Goal: Information Seeking & Learning: Learn about a topic

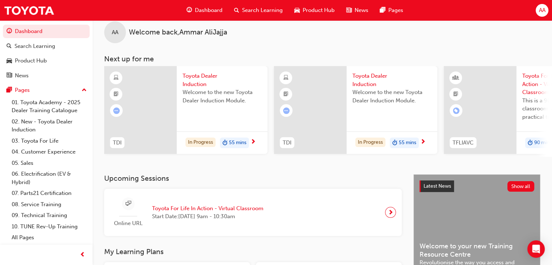
scroll to position [15, 0]
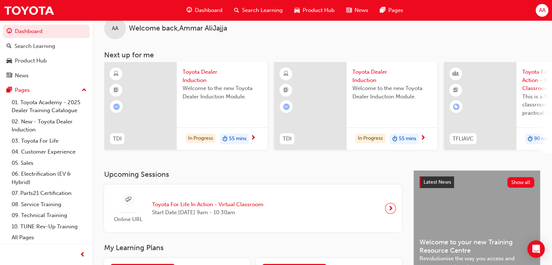
click at [231, 206] on span "Toyota For Life In Action - Virtual Classroom" at bounding box center [207, 204] width 111 height 8
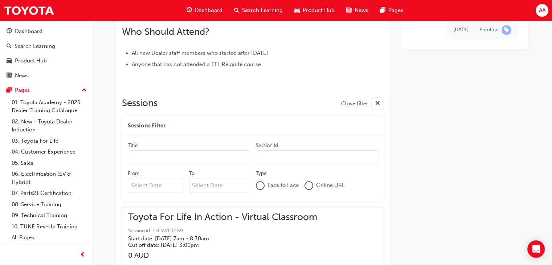
scroll to position [6947, 0]
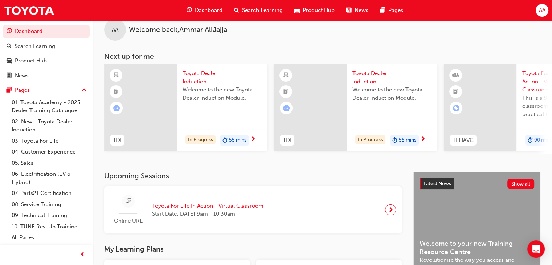
scroll to position [168, 0]
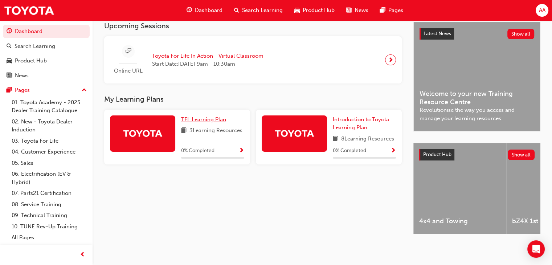
click at [215, 117] on span "TFL Learning Plan" at bounding box center [203, 119] width 45 height 7
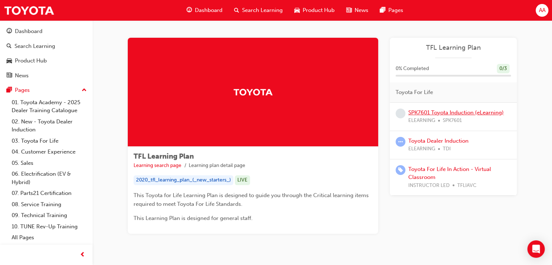
click at [467, 113] on link "SPK7601 Toyota Induction (eLearning)" at bounding box center [457, 112] width 96 height 7
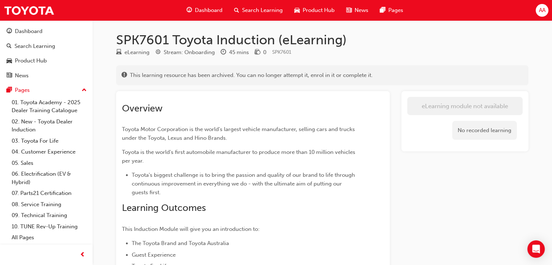
click at [455, 36] on h1 "SPK7601 Toyota Induction (eLearning)" at bounding box center [322, 40] width 413 height 16
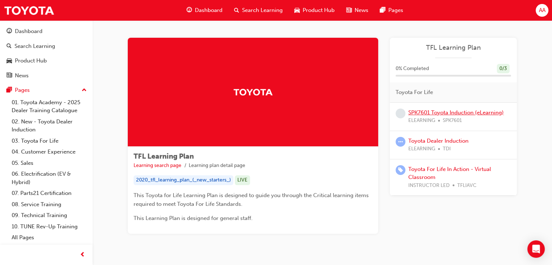
click at [456, 114] on link "SPK7601 Toyota Induction (eLearning)" at bounding box center [457, 112] width 96 height 7
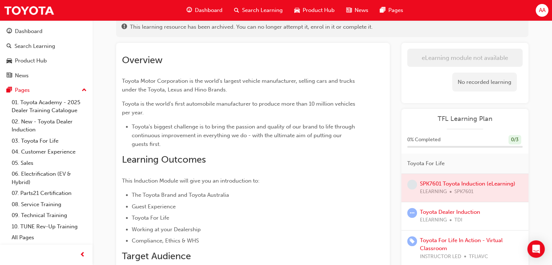
scroll to position [82, 0]
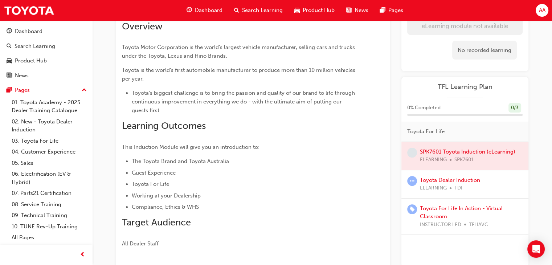
click at [451, 150] on div at bounding box center [465, 156] width 127 height 28
click at [458, 88] on span "TFL Learning Plan" at bounding box center [464, 87] width 115 height 8
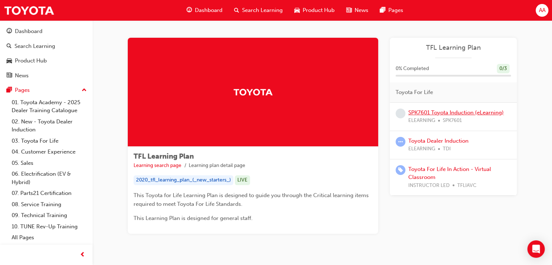
click at [452, 114] on link "SPK7601 Toyota Induction (eLearning)" at bounding box center [457, 112] width 96 height 7
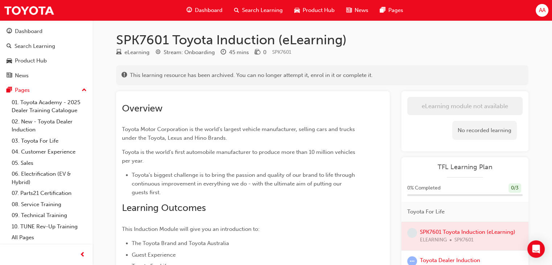
click at [410, 41] on h1 "SPK7601 Toyota Induction (eLearning)" at bounding box center [322, 40] width 413 height 16
click at [405, 44] on h1 "SPK7601 Toyota Induction (eLearning)" at bounding box center [322, 40] width 413 height 16
click at [210, 8] on span "Dashboard" at bounding box center [209, 10] width 28 height 8
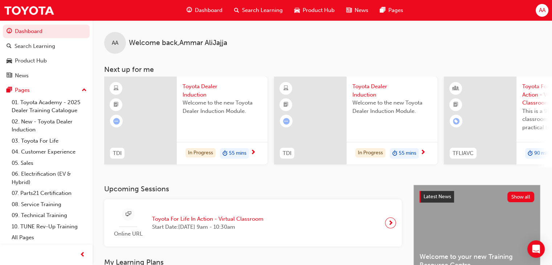
click at [254, 153] on span "next-icon" at bounding box center [253, 153] width 5 height 7
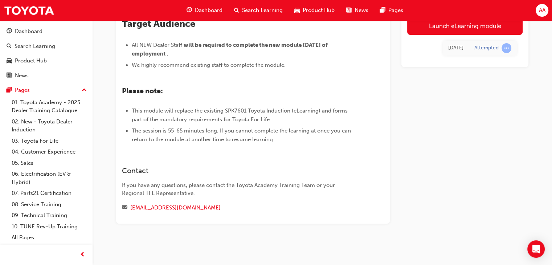
scroll to position [317, 0]
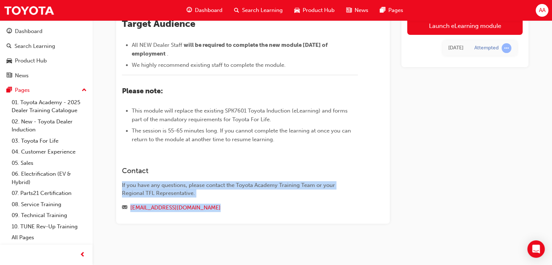
drag, startPoint x: 222, startPoint y: 162, endPoint x: 243, endPoint y: 279, distance: 118.8
click at [272, 170] on h3 "Contact" at bounding box center [240, 171] width 236 height 8
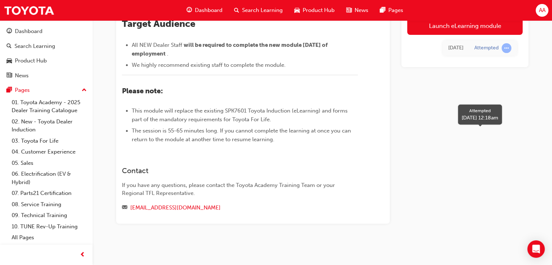
click at [505, 45] on span "learningRecordVerb_ATTEMPT-icon" at bounding box center [507, 48] width 10 height 10
drag, startPoint x: 505, startPoint y: 45, endPoint x: 520, endPoint y: 80, distance: 37.6
click at [520, 80] on div "Launch eLearning module 4 days ago Attempted" at bounding box center [465, 29] width 127 height 389
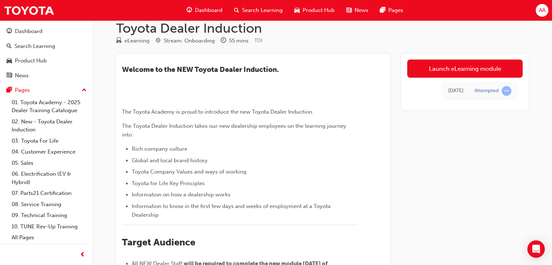
scroll to position [0, 0]
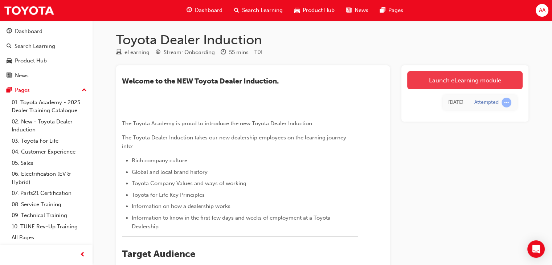
click at [456, 84] on link "Launch eLearning module" at bounding box center [464, 80] width 115 height 18
click at [469, 80] on link "Launch eLearning module" at bounding box center [464, 80] width 115 height 18
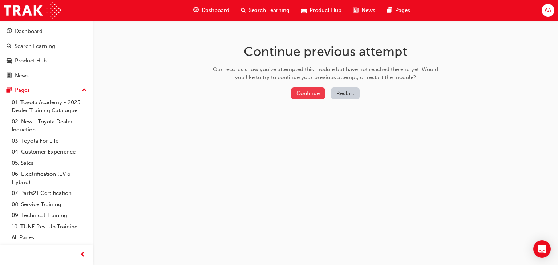
click at [309, 94] on button "Continue" at bounding box center [308, 94] width 34 height 12
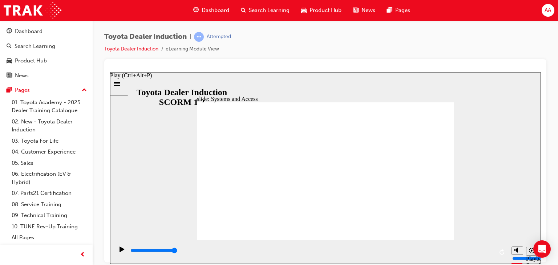
click at [119, 249] on icon "Play (Ctrl+Alt+P)" at bounding box center [121, 249] width 5 height 6
click at [196, 190] on div "slide: Systems and Access Multiply 1 Rectangle 3 Group 1 Rectangle 1 Toyota Cen…" at bounding box center [325, 168] width 430 height 192
click at [119, 252] on icon "Play (Ctrl+Alt+P)" at bounding box center [121, 249] width 5 height 6
click at [130, 240] on div "playback controls" at bounding box center [311, 252] width 394 height 24
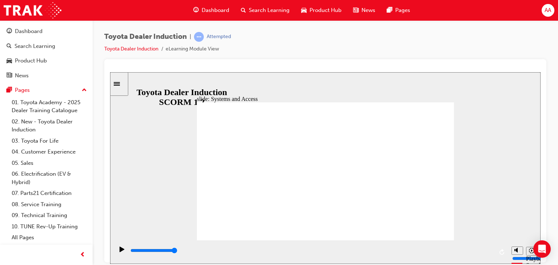
drag, startPoint x: 347, startPoint y: 187, endPoint x: 303, endPoint y: 208, distance: 49.4
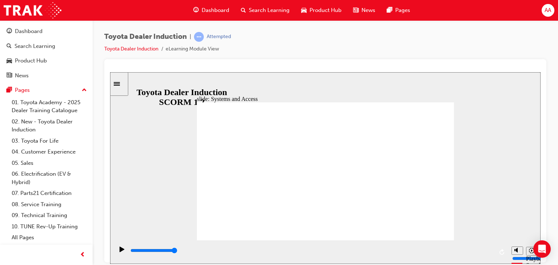
drag, startPoint x: 281, startPoint y: 190, endPoint x: 263, endPoint y: 194, distance: 18.5
drag, startPoint x: 263, startPoint y: 194, endPoint x: 148, endPoint y: 212, distance: 116.6
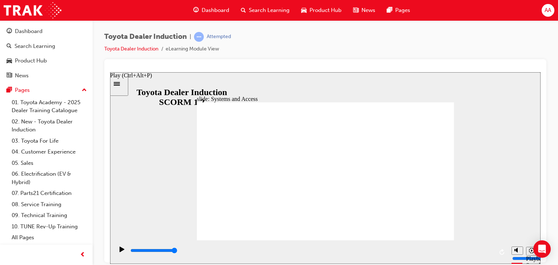
click at [121, 251] on icon "Play (Ctrl+Alt+P)" at bounding box center [121, 248] width 5 height 5
click at [498, 98] on div "slide: Systems and Access Multiply 1 Rectangle 3 Group 1 Rectangle 1 The Dealer…" at bounding box center [325, 168] width 430 height 192
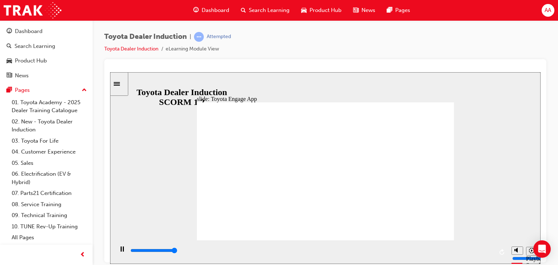
type input "22300"
click at [537, 196] on div "slide: Toyota Engage App Rectangle 1 Toyota Engage It’s time to connect & engag…" at bounding box center [325, 168] width 430 height 192
click at [553, 217] on div "Toyota Dealer Induction | Attempted Toyota Dealer Induction eLearning Module Vi…" at bounding box center [325, 133] width 465 height 227
drag, startPoint x: 502, startPoint y: 249, endPoint x: 361, endPoint y: 196, distance: 150.3
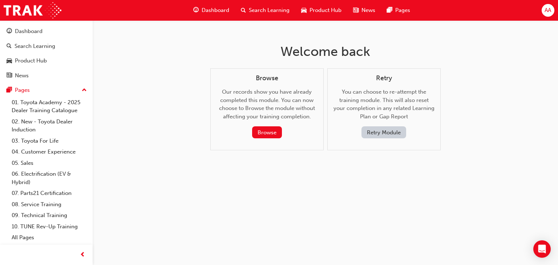
click at [387, 134] on button "Retry Module" at bounding box center [383, 132] width 45 height 12
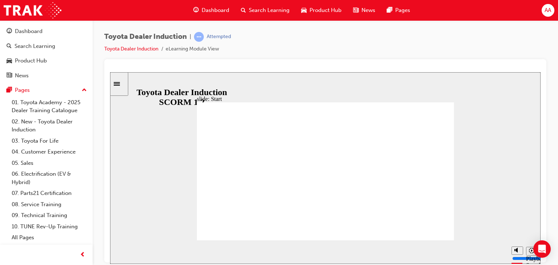
click at [487, 88] on div "slide: Introduction As of [DATE], the term “Guest” is replaced with “Customer” …" at bounding box center [325, 168] width 430 height 192
click at [328, 46] on div "Toyota Dealer Induction | Attempted Toyota Dealer Induction eLearning Module Vi…" at bounding box center [325, 45] width 442 height 27
click at [215, 12] on span "Dashboard" at bounding box center [216, 10] width 28 height 8
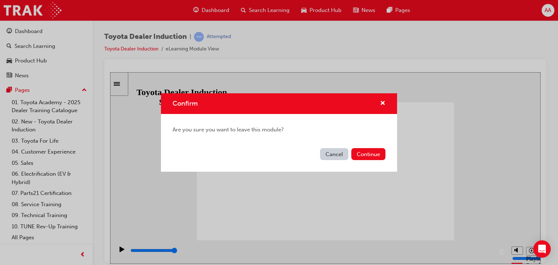
click at [334, 153] on button "Cancel" at bounding box center [334, 154] width 28 height 12
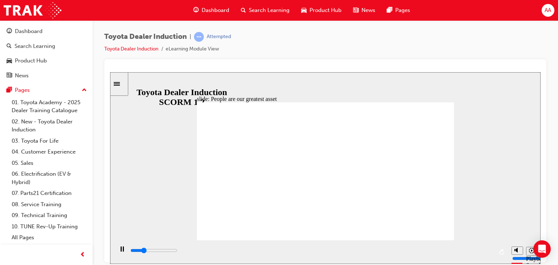
type input "7500"
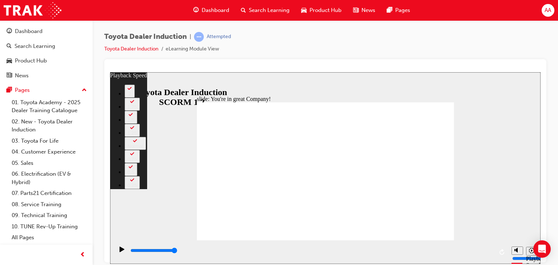
click at [409, 243] on div "playback controls" at bounding box center [311, 252] width 394 height 24
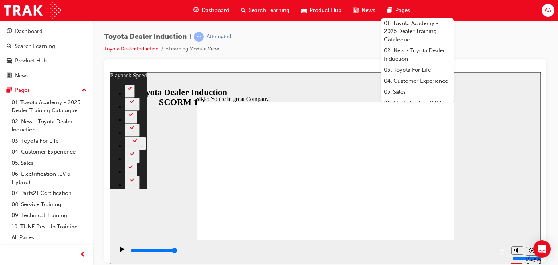
click at [511, 106] on div "slide: You're in great Company! playback speed 2 1.75 1.5 1.25 Normal 0.75 0.5 …" at bounding box center [325, 168] width 430 height 192
type input "156"
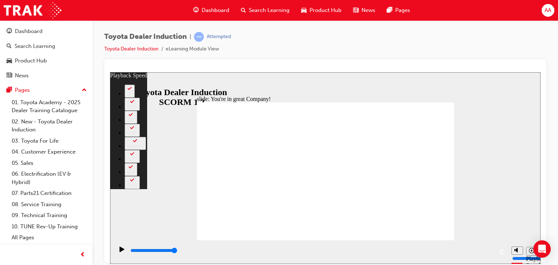
click at [496, 97] on div "slide: Our Company playback speed 2 1.75 1.5 1.25 Normal 0.75 0.5 0.25 Rectangl…" at bounding box center [325, 168] width 430 height 192
click at [508, 175] on div "slide: Our Company playback speed 2 1.75 1.5 1.25 Normal 0.75 0.5 0.25 Rectangl…" at bounding box center [325, 168] width 430 height 192
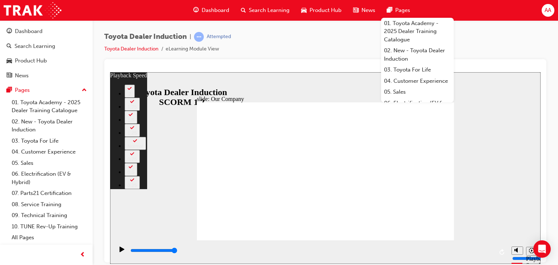
click at [486, 37] on div "Toyota Dealer Induction | Attempted Toyota Dealer Induction eLearning Module Vi…" at bounding box center [325, 45] width 442 height 27
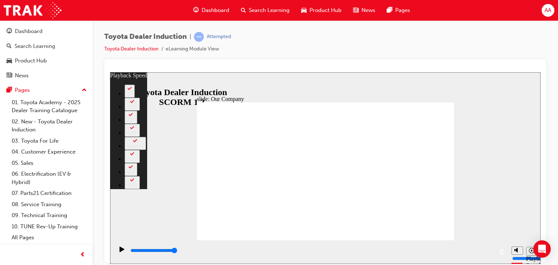
click at [268, 38] on div "Toyota Dealer Induction | Attempted Toyota Dealer Induction eLearning Module Vi…" at bounding box center [325, 45] width 442 height 27
click at [142, 50] on link "Toyota Dealer Induction" at bounding box center [131, 49] width 54 height 6
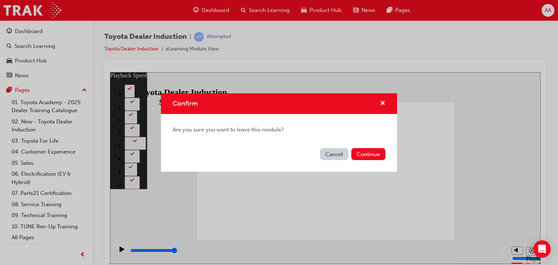
click at [336, 150] on button "Cancel" at bounding box center [334, 154] width 28 height 12
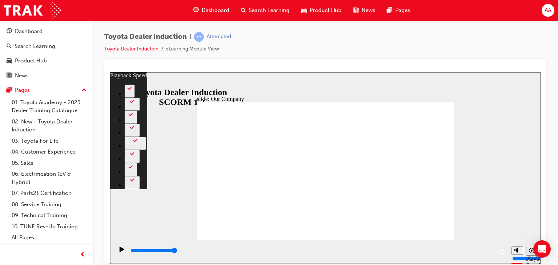
click at [308, 44] on div "Toyota Dealer Induction | Attempted Toyota Dealer Induction eLearning Module Vi…" at bounding box center [325, 45] width 442 height 27
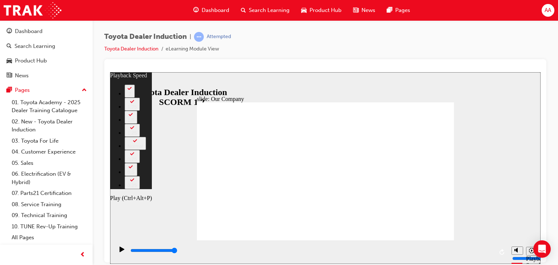
click at [119, 252] on icon "Play (Ctrl+Alt+P)" at bounding box center [121, 248] width 5 height 5
type input "7500"
type input "156"
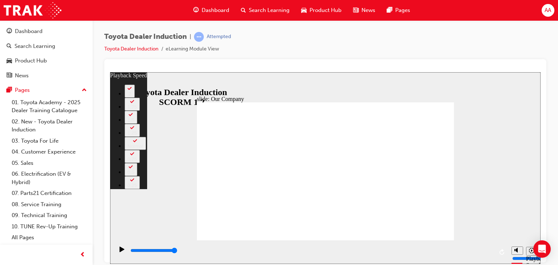
click at [142, 50] on link "Toyota Dealer Induction" at bounding box center [131, 49] width 54 height 6
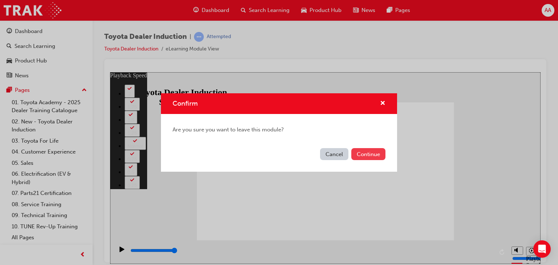
click at [371, 157] on button "Continue" at bounding box center [368, 154] width 34 height 12
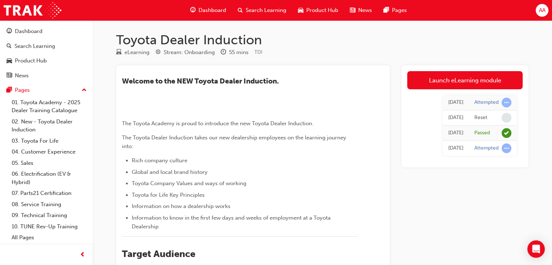
click at [498, 169] on div "Launch eLearning module Today Attempted Today Reset Today Passed 4 days ago Att…" at bounding box center [465, 259] width 127 height 389
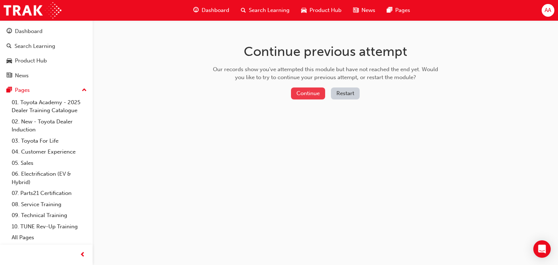
click at [314, 93] on button "Continue" at bounding box center [308, 94] width 34 height 12
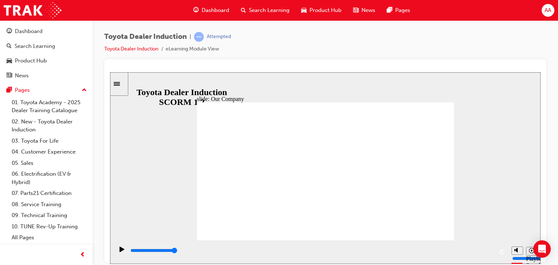
drag, startPoint x: 323, startPoint y: 213, endPoint x: 330, endPoint y: 212, distance: 7.1
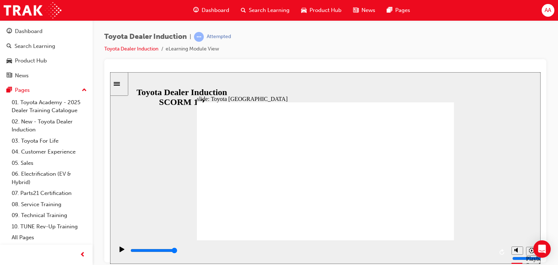
type input "8300"
drag, startPoint x: 254, startPoint y: 212, endPoint x: 264, endPoint y: 206, distance: 11.2
drag, startPoint x: 253, startPoint y: 212, endPoint x: 268, endPoint y: 213, distance: 14.2
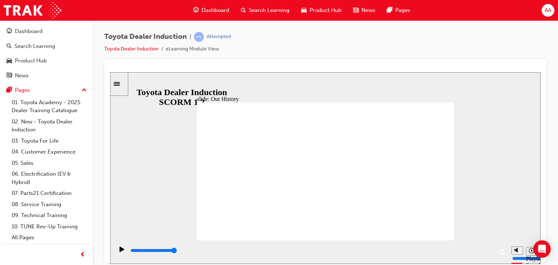
drag, startPoint x: 253, startPoint y: 211, endPoint x: 284, endPoint y: 218, distance: 30.9
drag, startPoint x: 257, startPoint y: 214, endPoint x: 263, endPoint y: 214, distance: 5.8
drag, startPoint x: 254, startPoint y: 210, endPoint x: 243, endPoint y: 214, distance: 11.1
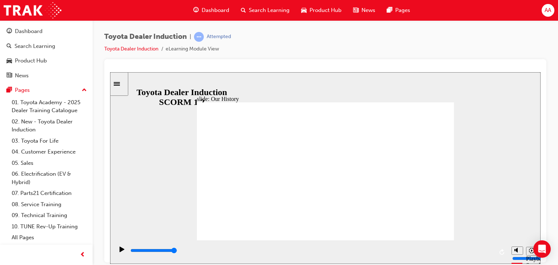
drag, startPoint x: 253, startPoint y: 213, endPoint x: 264, endPoint y: 213, distance: 11.3
drag, startPoint x: 253, startPoint y: 211, endPoint x: 256, endPoint y: 178, distance: 32.8
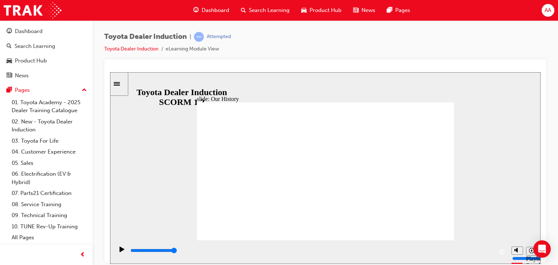
drag, startPoint x: 253, startPoint y: 210, endPoint x: 254, endPoint y: 203, distance: 6.6
drag, startPoint x: 252, startPoint y: 192, endPoint x: 251, endPoint y: 219, distance: 26.9
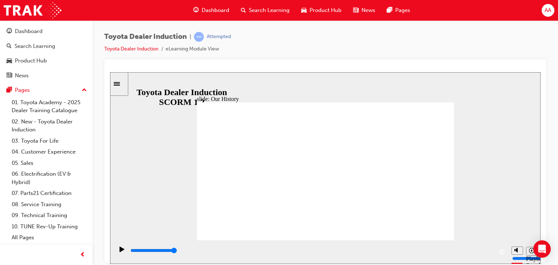
drag, startPoint x: 253, startPoint y: 212, endPoint x: 267, endPoint y: 186, distance: 29.6
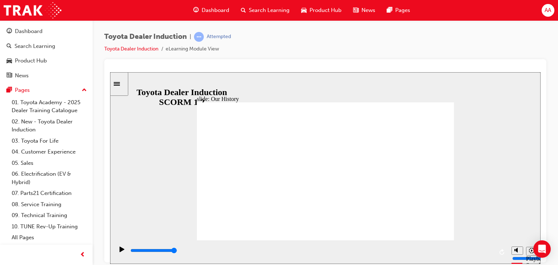
type input "2"
drag, startPoint x: 254, startPoint y: 210, endPoint x: 326, endPoint y: 212, distance: 71.9
drag, startPoint x: 324, startPoint y: 211, endPoint x: 423, endPoint y: 210, distance: 98.8
drag, startPoint x: 393, startPoint y: 212, endPoint x: 318, endPoint y: 214, distance: 75.6
drag, startPoint x: 323, startPoint y: 212, endPoint x: 252, endPoint y: 217, distance: 71.4
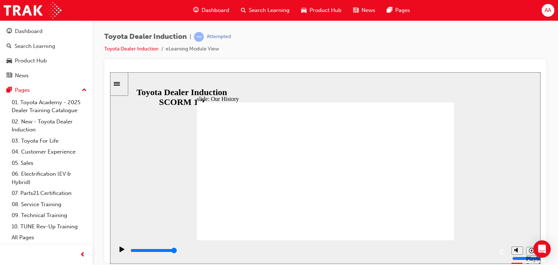
drag, startPoint x: 254, startPoint y: 212, endPoint x: 329, endPoint y: 211, distance: 75.2
type input "3"
drag, startPoint x: 323, startPoint y: 211, endPoint x: 402, endPoint y: 209, distance: 78.8
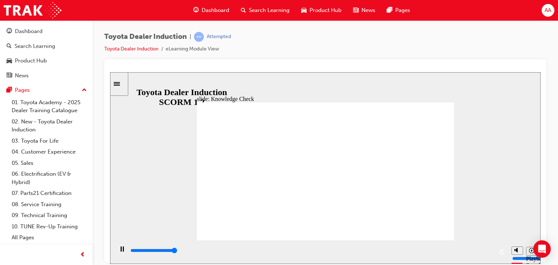
type input "5000"
radio input "true"
type input "5000"
radio input "true"
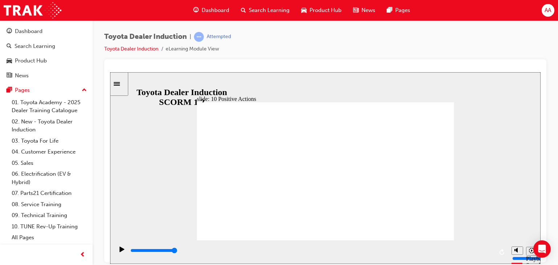
click at [194, 163] on div "slide: 10 Positive Actions Multiply 1 We always consider where today’s work sho…" at bounding box center [325, 168] width 430 height 192
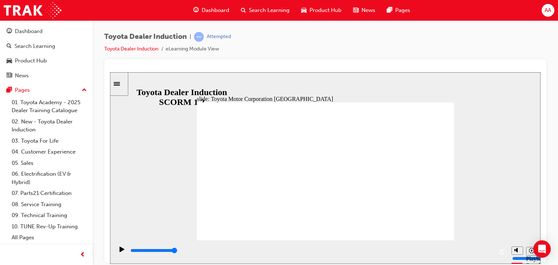
type input "15300"
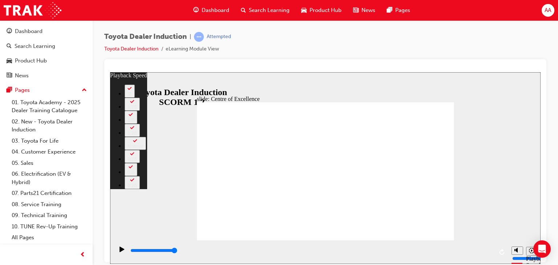
type input "248"
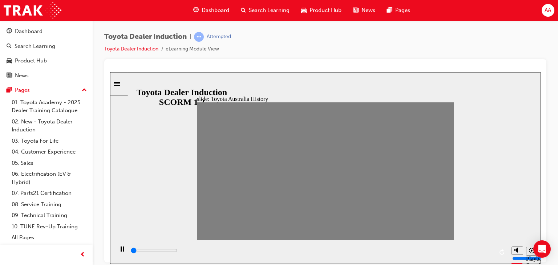
drag, startPoint x: 203, startPoint y: 171, endPoint x: 216, endPoint y: 178, distance: 15.0
drag, startPoint x: 221, startPoint y: 175, endPoint x: 229, endPoint y: 180, distance: 9.9
drag, startPoint x: 230, startPoint y: 172, endPoint x: 240, endPoint y: 175, distance: 10.5
drag, startPoint x: 240, startPoint y: 175, endPoint x: 256, endPoint y: 177, distance: 15.7
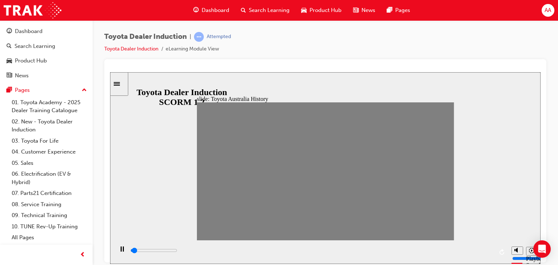
drag, startPoint x: 254, startPoint y: 174, endPoint x: 266, endPoint y: 178, distance: 12.2
drag, startPoint x: 264, startPoint y: 174, endPoint x: 279, endPoint y: 175, distance: 15.3
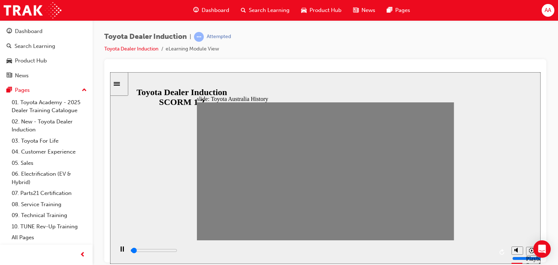
drag, startPoint x: 277, startPoint y: 174, endPoint x: 288, endPoint y: 177, distance: 11.0
drag, startPoint x: 292, startPoint y: 172, endPoint x: 306, endPoint y: 180, distance: 16.4
drag, startPoint x: 312, startPoint y: 171, endPoint x: 325, endPoint y: 175, distance: 13.7
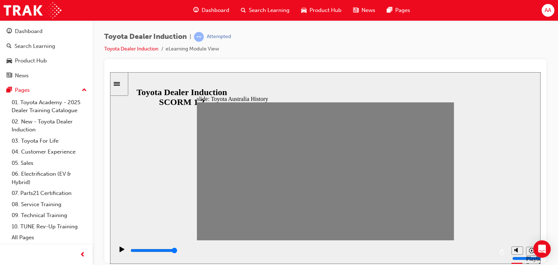
drag, startPoint x: 325, startPoint y: 175, endPoint x: 340, endPoint y: 180, distance: 15.2
drag, startPoint x: 334, startPoint y: 175, endPoint x: 346, endPoint y: 175, distance: 11.6
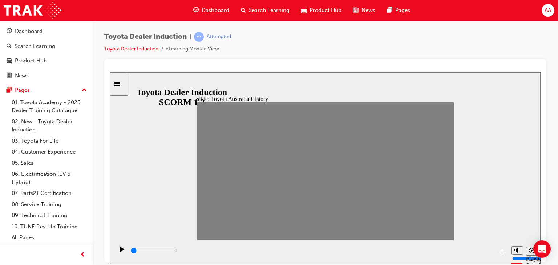
drag, startPoint x: 352, startPoint y: 175, endPoint x: 359, endPoint y: 177, distance: 7.5
drag, startPoint x: 359, startPoint y: 172, endPoint x: 371, endPoint y: 174, distance: 11.4
drag, startPoint x: 372, startPoint y: 171, endPoint x: 387, endPoint y: 178, distance: 16.5
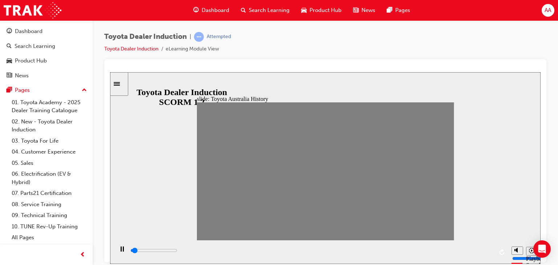
drag, startPoint x: 382, startPoint y: 172, endPoint x: 395, endPoint y: 176, distance: 13.7
drag, startPoint x: 396, startPoint y: 171, endPoint x: 412, endPoint y: 172, distance: 15.7
drag, startPoint x: 407, startPoint y: 176, endPoint x: 420, endPoint y: 174, distance: 13.3
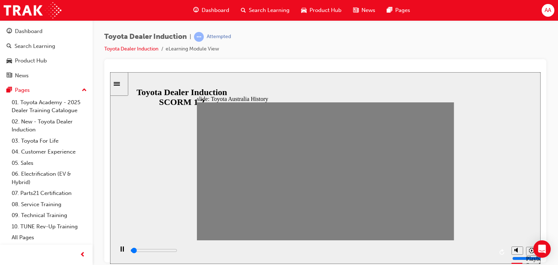
drag, startPoint x: 418, startPoint y: 172, endPoint x: 430, endPoint y: 172, distance: 11.6
drag, startPoint x: 431, startPoint y: 172, endPoint x: 444, endPoint y: 172, distance: 13.1
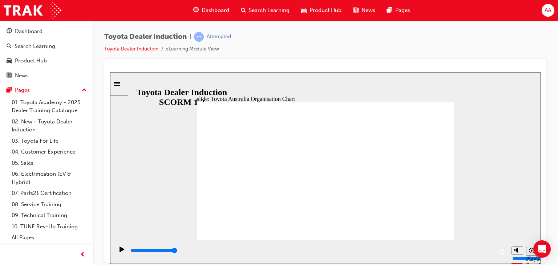
type input "5000"
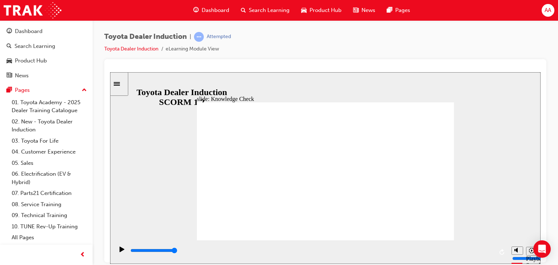
radio input "true"
type input "5000"
radio input "true"
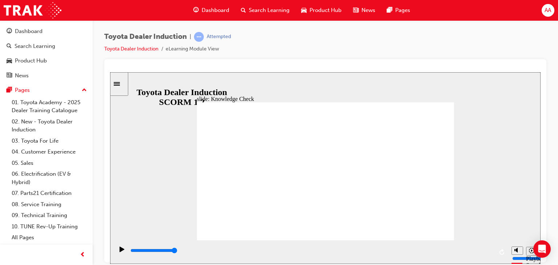
type input "5000"
radio input "true"
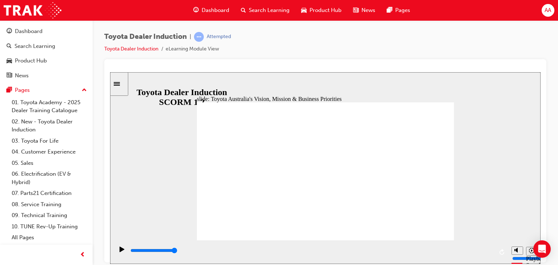
type input "9200"
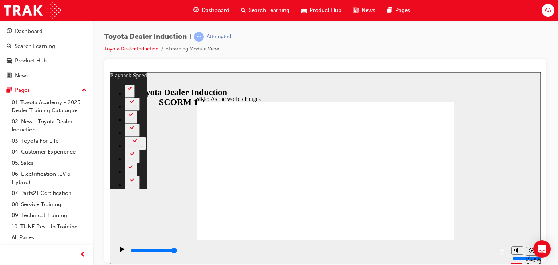
type input "128"
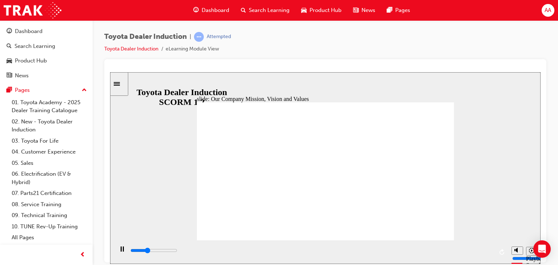
type input "35300"
type input "5000"
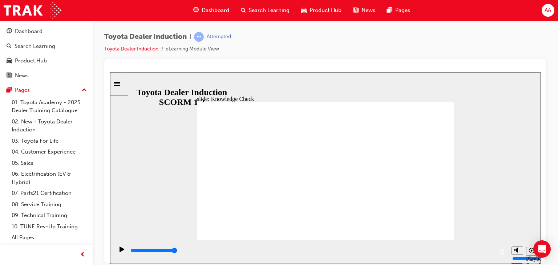
type input "h"
type input "ha"
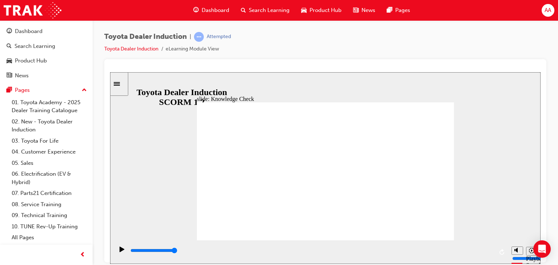
type input "hap"
type input "happ"
type input "happi"
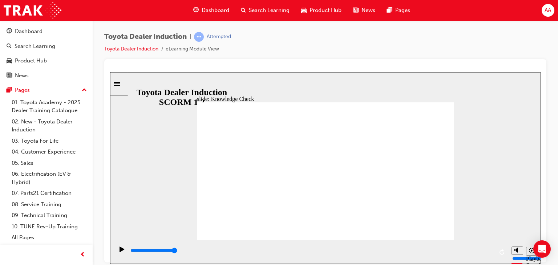
type input "happi"
type input "happin"
type input "happine"
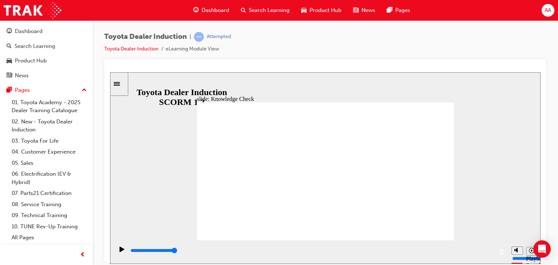
type input "happines"
type input "happiness"
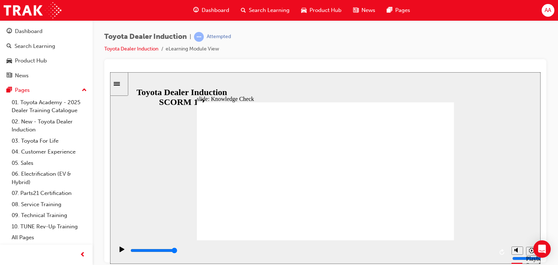
type input "happiness"
type input "5000"
type input "s"
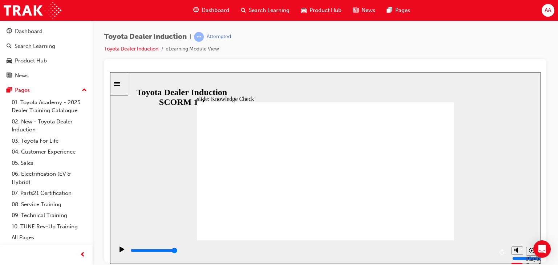
type input "s"
type input "su"
type input "sus"
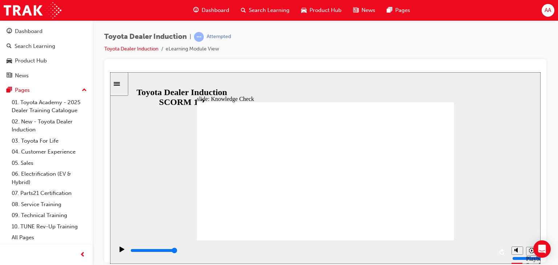
type input "sust"
type input "susta"
type input "sustai"
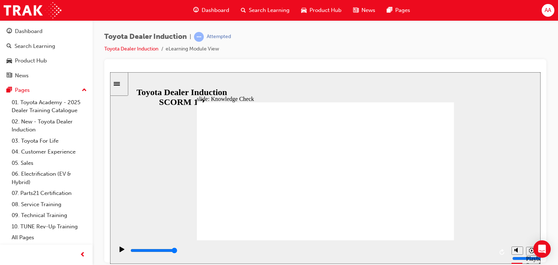
type input "sustai"
type input "sustain"
type input "sustainb"
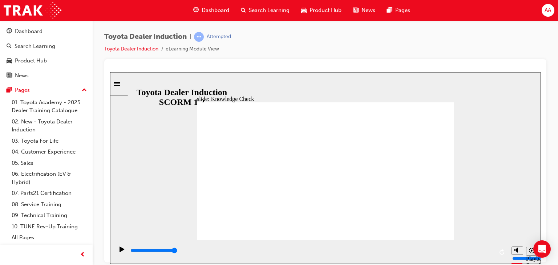
type input "sustainbi"
type input "sustainbil"
type input "sustainbili"
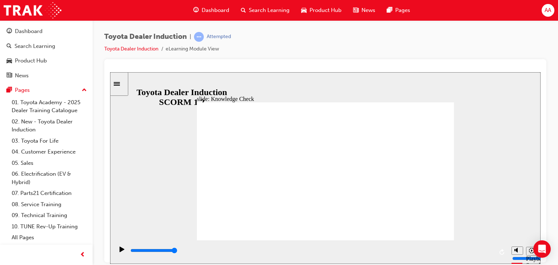
type input "sustainbili"
type input "sustainbilit"
type input "sustainbility"
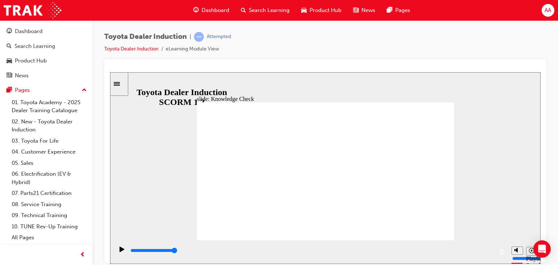
type input "sustainability"
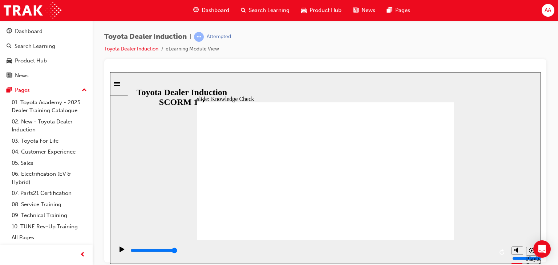
type input "sustainability"
type input "sustainability r"
type input "sustainability re"
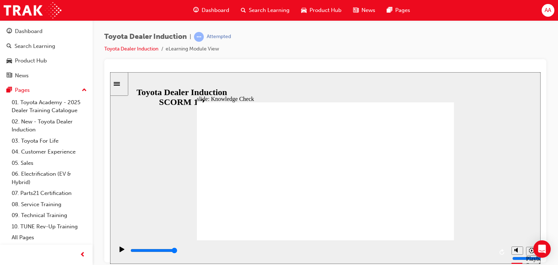
type input "sustainability rep"
type input "sustainability repo"
type input "sustainability repor"
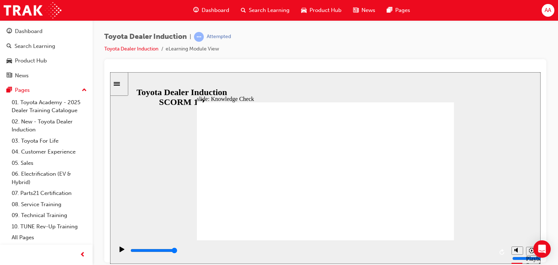
type input "sustainability repor"
type input "sustainability report"
type input "sustainability reports"
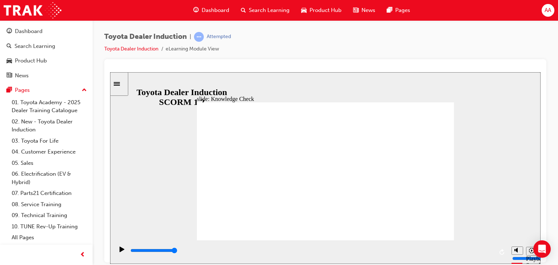
type input "sustainability reports"
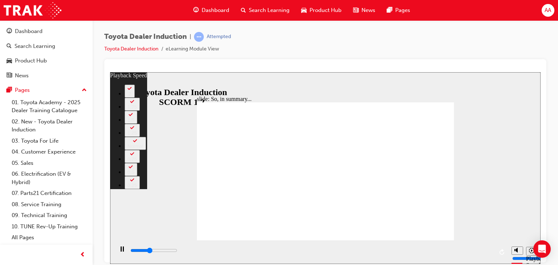
type input "2600"
type input "0"
type input "2900"
type input "0"
type input "3100"
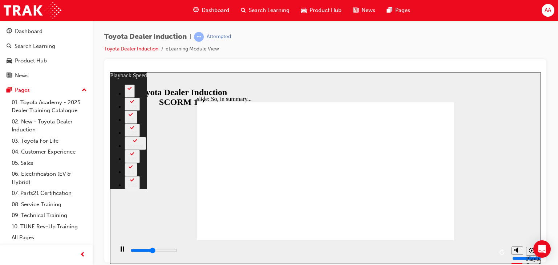
type input "1"
type input "3400"
type input "1"
type input "3700"
type input "1"
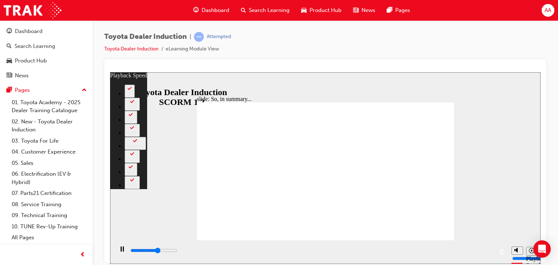
type input "3900"
type input "1"
type input "4200"
type input "2"
type input "4300"
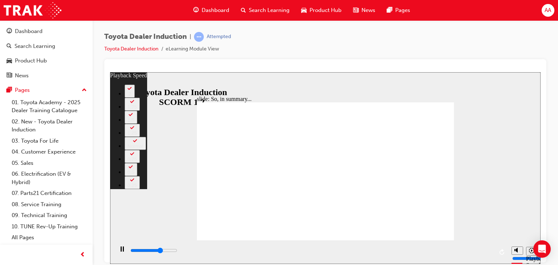
type input "2"
type input "4500"
type input "2"
type input "4800"
type input "2"
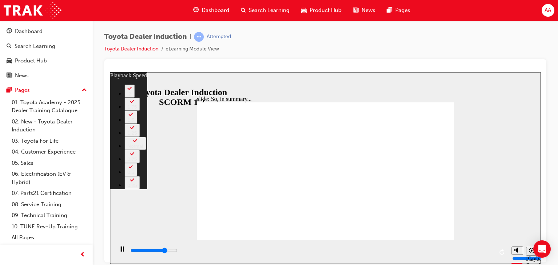
type input "5100"
type input "3"
type input "5300"
type input "3"
type input "5600"
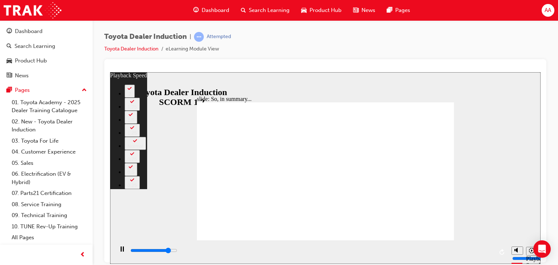
type input "3"
type input "5800"
type input "3"
type input "6100"
type input "4"
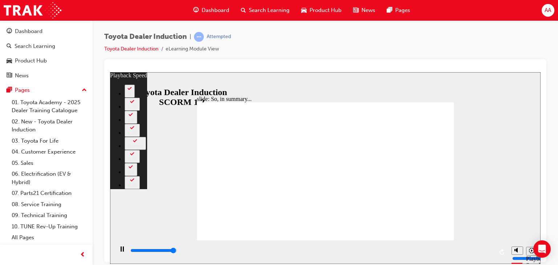
type input "6400"
type input "4"
type input "6500"
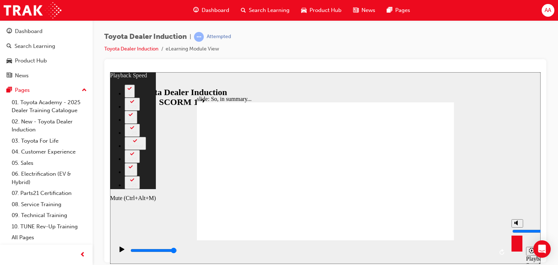
type input "16"
type input "2"
type input "16"
type input "2"
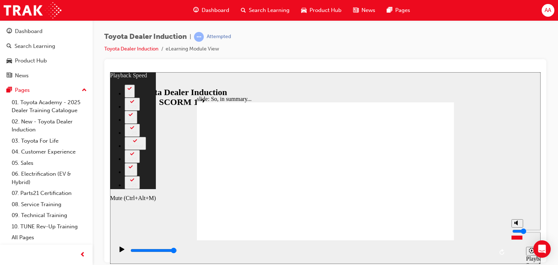
click at [516, 234] on input "volume" at bounding box center [535, 231] width 47 height 6
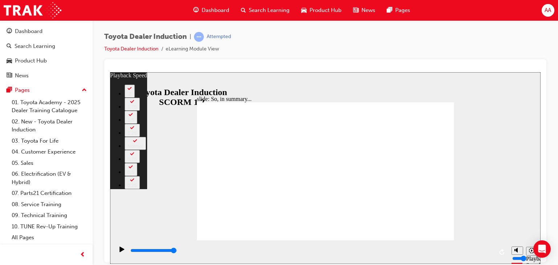
click at [550, 97] on div "Toyota Dealer Induction | Attempted Toyota Dealer Induction eLearning Module Vi…" at bounding box center [325, 133] width 465 height 227
type input "128"
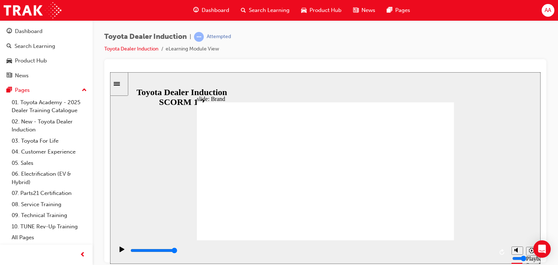
type input "5800"
type input "8"
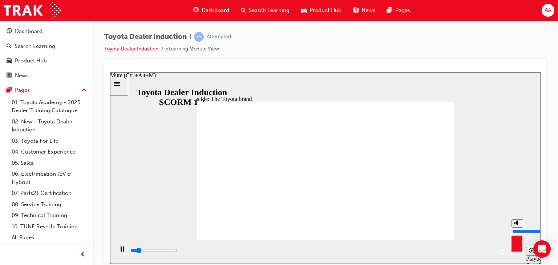
type input "6000"
type input "8"
click at [516, 228] on input "volume" at bounding box center [535, 231] width 47 height 6
click at [517, 228] on input "volume" at bounding box center [535, 231] width 47 height 6
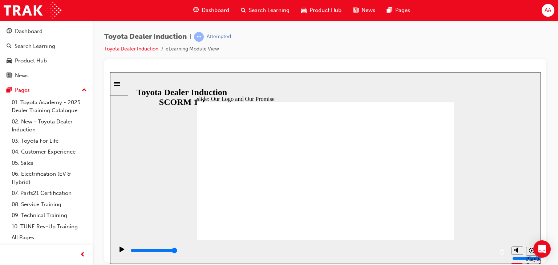
drag, startPoint x: 430, startPoint y: 225, endPoint x: 407, endPoint y: 164, distance: 66.0
type input "8400"
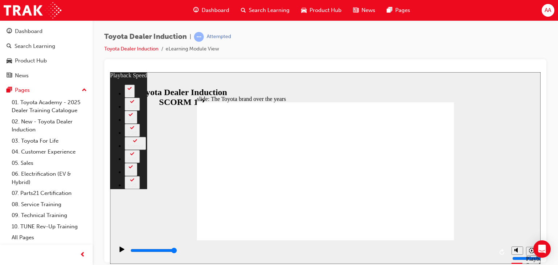
type input "165"
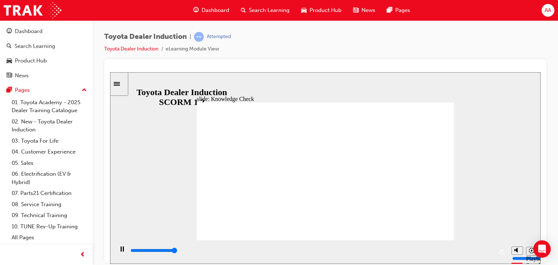
type input "5000"
radio input "true"
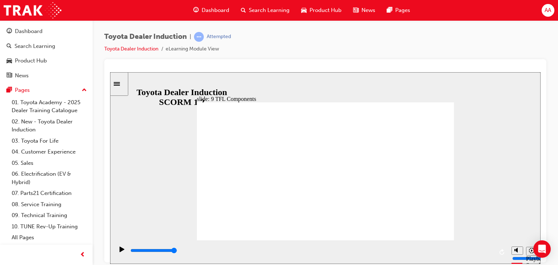
type input "10800"
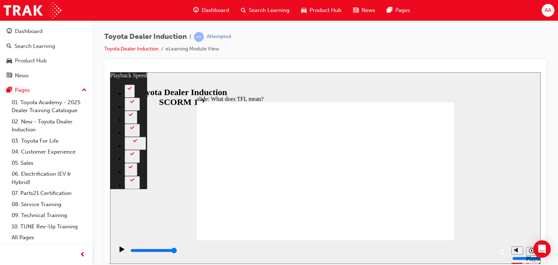
type input "139"
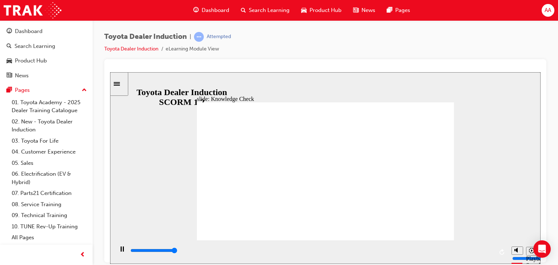
type input "5000"
radio input "true"
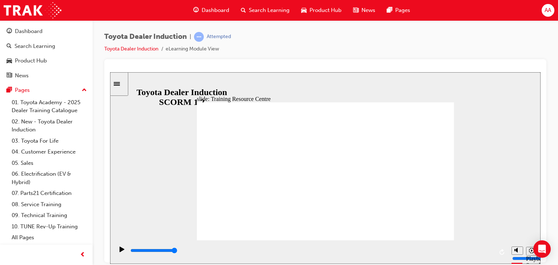
type input "5000"
radio input "true"
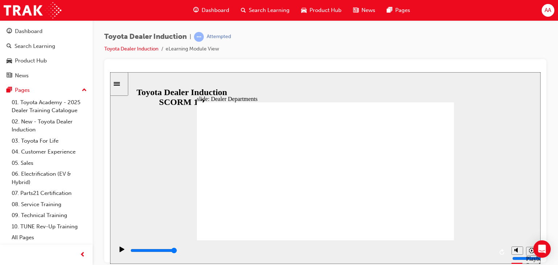
type input "11300"
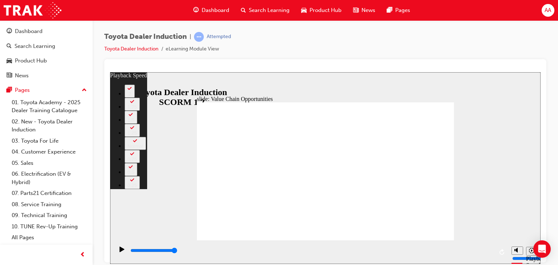
click at [376, 48] on div "Toyota Dealer Induction | Attempted Toyota Dealer Induction eLearning Module Vi…" at bounding box center [325, 45] width 442 height 27
type input "64"
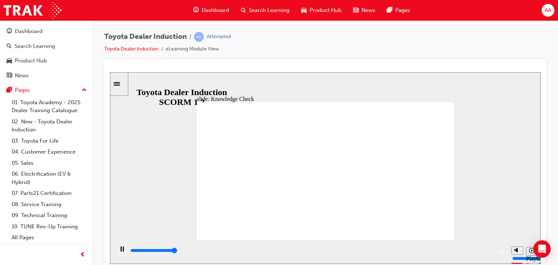
type input "5000"
radio input "true"
type input "5000"
radio input "true"
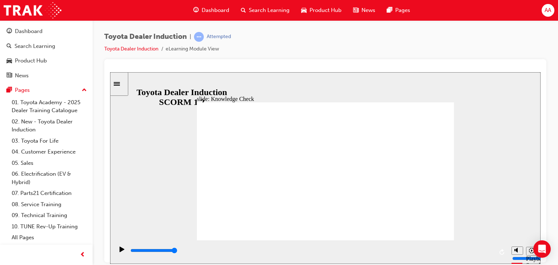
type input "12700"
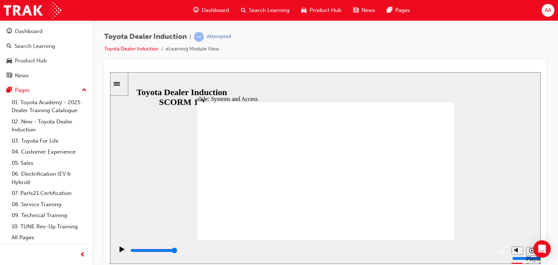
click at [504, 101] on div "slide: Systems and Access Multiply 1 Rectangle 3 Group 1 Rectangle 1 Toyota Cen…" at bounding box center [325, 168] width 430 height 192
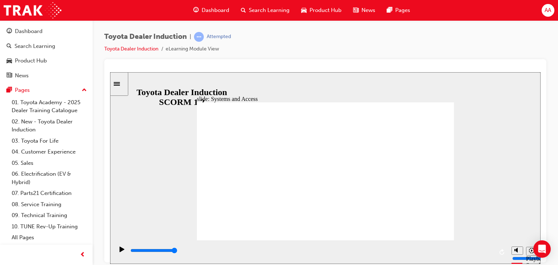
drag, startPoint x: 397, startPoint y: 168, endPoint x: 417, endPoint y: 231, distance: 65.8
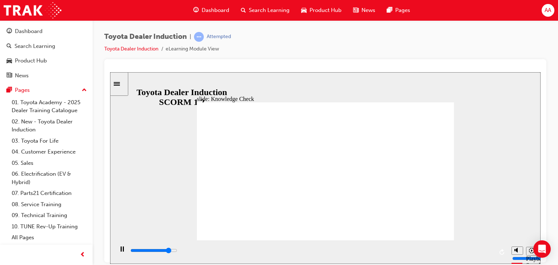
type input "2600"
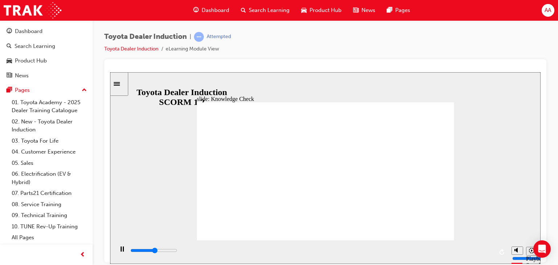
type input "t"
type input "3100"
type input "to"
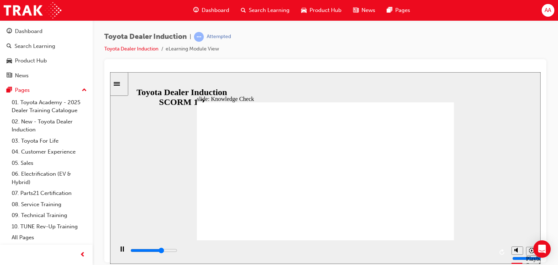
type input "3500"
type input "toy"
type input "3800"
type input "toyo"
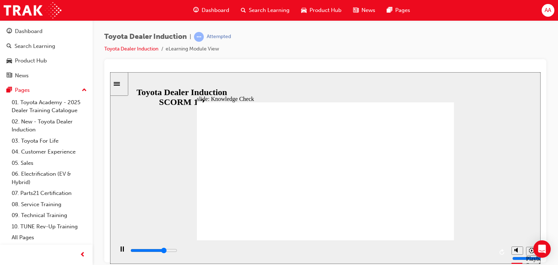
type input "toyo"
type input "4100"
type input "toyot"
type input "4400"
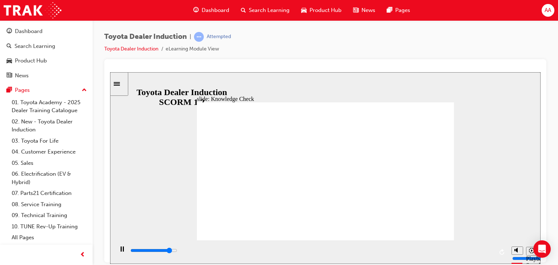
type input "toyota"
type input "4600"
type input "toyota"
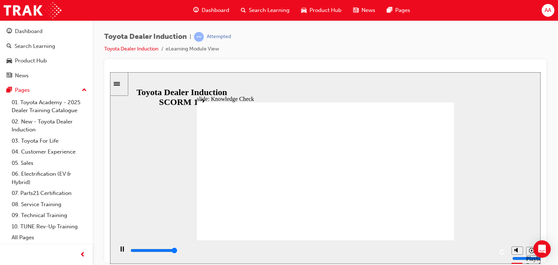
type input "5000"
type input "toyota e"
type input "toyota en"
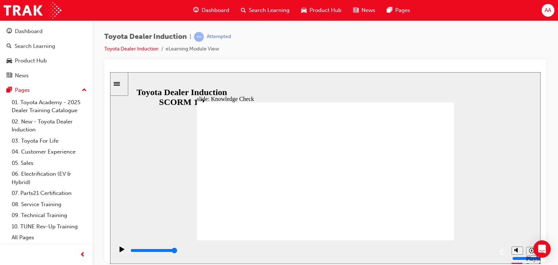
type input "toyota eng"
type input "toyota enga"
type input "toyota engag"
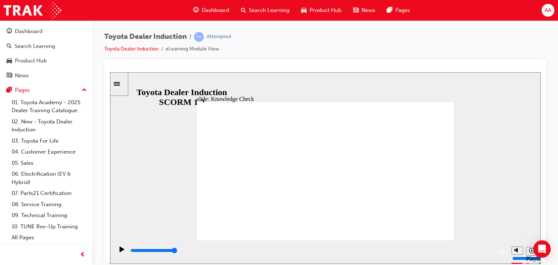
type input "toyota engag"
type input "toyota engage"
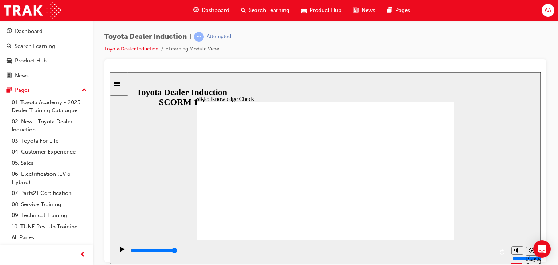
type input "toyota engage"
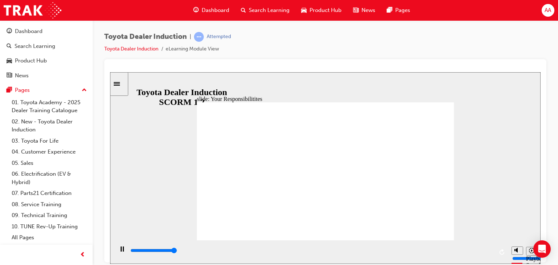
type input "8400"
checkbox input "true"
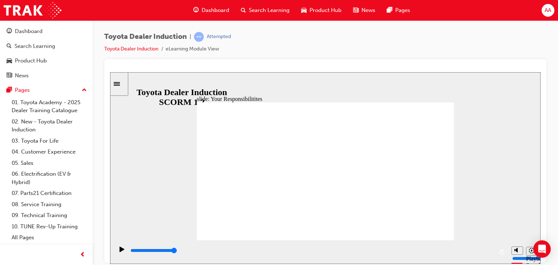
checkbox input "true"
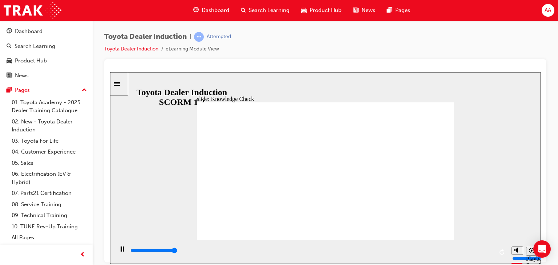
type input "5000"
checkbox input "true"
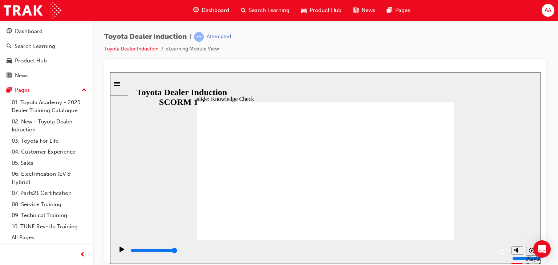
checkbox input "true"
type input "5000"
radio input "true"
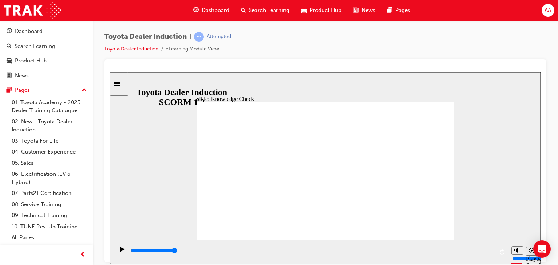
type input "5000"
checkbox input "true"
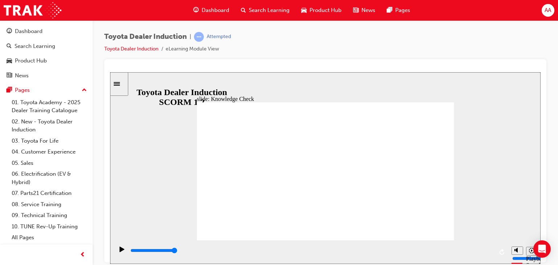
checkbox input "true"
type input "5000"
checkbox input "true"
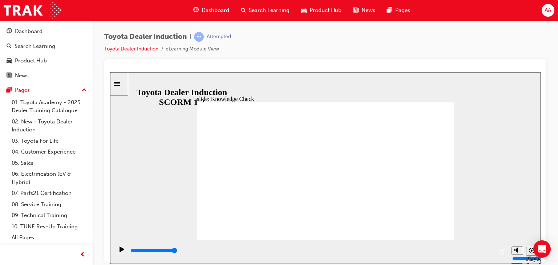
checkbox input "true"
type input "9900"
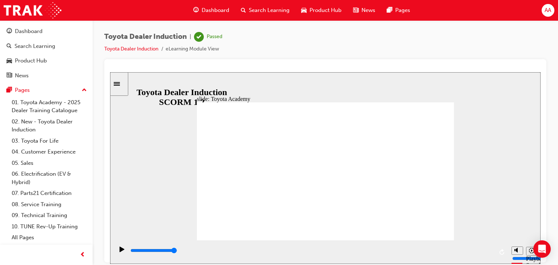
click at [212, 8] on span "Dashboard" at bounding box center [216, 10] width 28 height 8
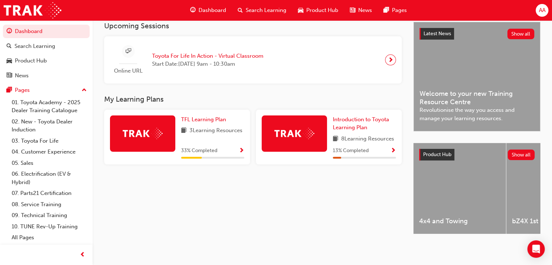
scroll to position [168, 0]
click at [202, 119] on span "TFL Learning Plan" at bounding box center [203, 119] width 45 height 7
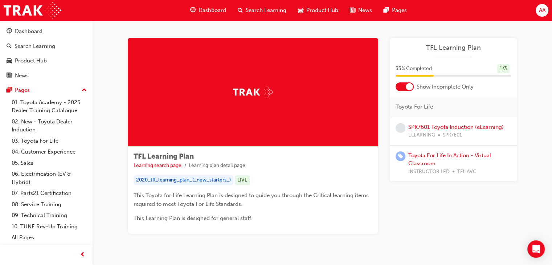
click at [407, 87] on div at bounding box center [409, 86] width 7 height 7
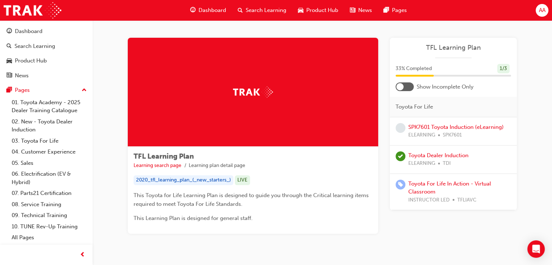
click at [407, 87] on div at bounding box center [405, 86] width 18 height 9
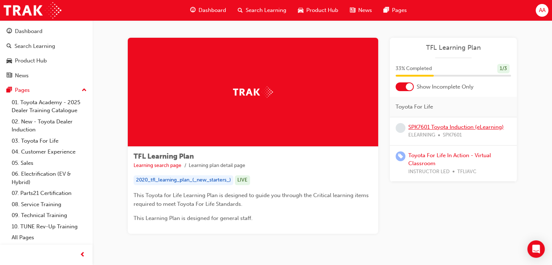
click at [457, 125] on link "SPK7601 Toyota Induction (eLearning)" at bounding box center [457, 127] width 96 height 7
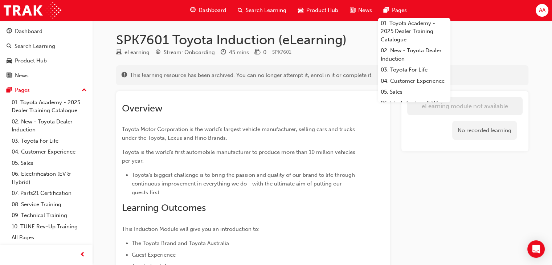
click at [220, 9] on span "Dashboard" at bounding box center [213, 10] width 28 height 8
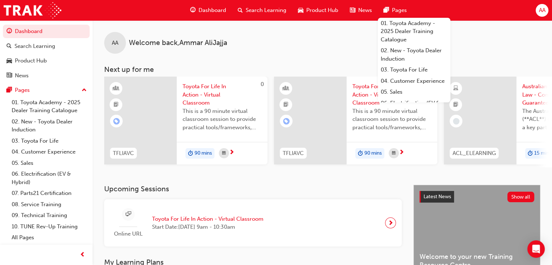
click at [321, 192] on h3 "Upcoming Sessions" at bounding box center [253, 189] width 298 height 8
click at [264, 5] on div "Search Learning" at bounding box center [262, 10] width 60 height 15
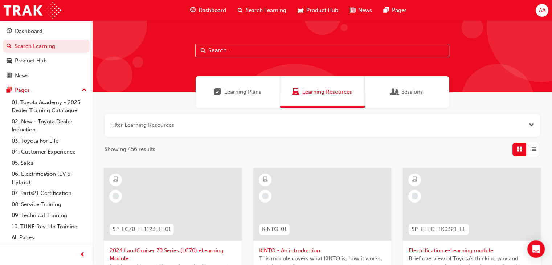
click at [222, 97] on div "Learning Plans" at bounding box center [238, 92] width 85 height 32
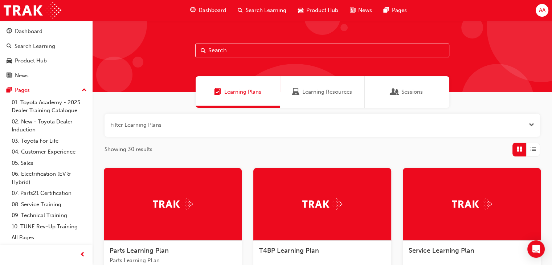
click at [211, 10] on span "Dashboard" at bounding box center [213, 10] width 28 height 8
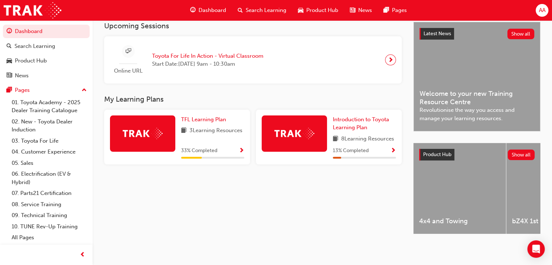
scroll to position [168, 0]
click at [209, 116] on span "TFL Learning Plan" at bounding box center [203, 119] width 45 height 7
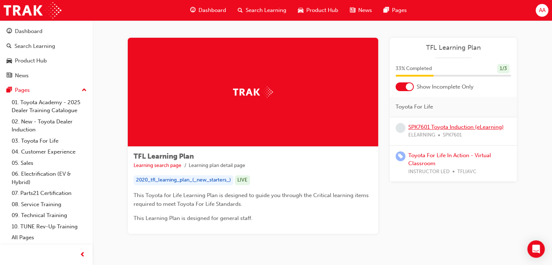
click at [454, 126] on link "SPK7601 Toyota Induction (eLearning)" at bounding box center [457, 127] width 96 height 7
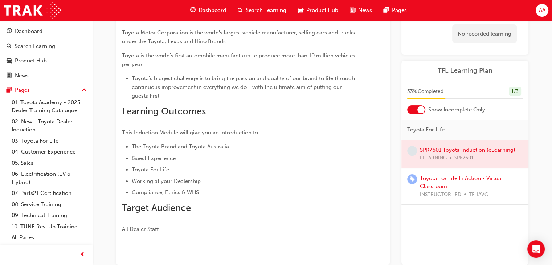
scroll to position [111, 0]
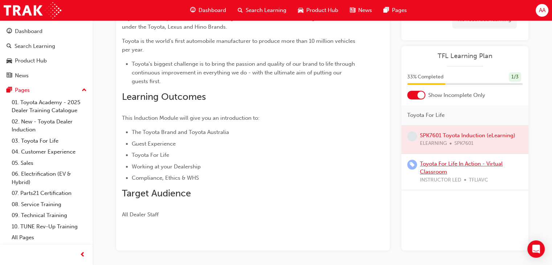
click at [458, 163] on link "Toyota For Life In Action - Virtual Classroom" at bounding box center [461, 168] width 83 height 15
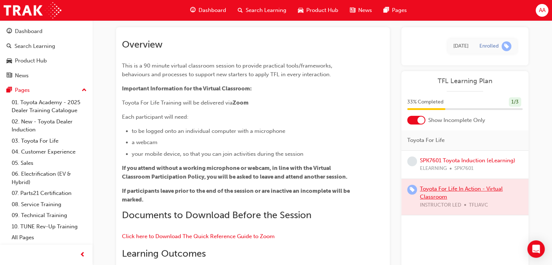
scroll to position [28, 0]
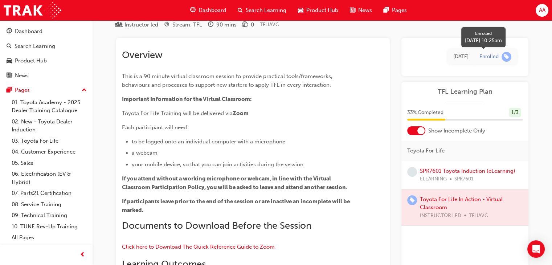
click at [505, 56] on span "learningRecordVerb_ENROLL-icon" at bounding box center [507, 57] width 10 height 10
click at [468, 92] on span "TFL Learning Plan" at bounding box center [464, 92] width 115 height 8
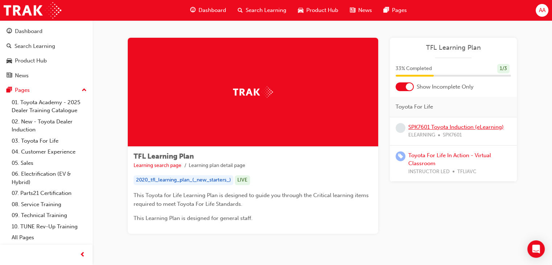
click at [475, 125] on link "SPK7601 Toyota Induction (eLearning)" at bounding box center [457, 127] width 96 height 7
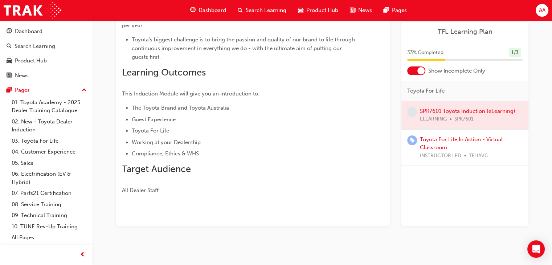
scroll to position [138, 0]
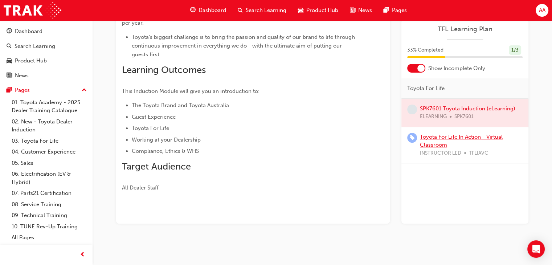
click at [459, 135] on link "Toyota For Life In Action - Virtual Classroom" at bounding box center [461, 141] width 83 height 15
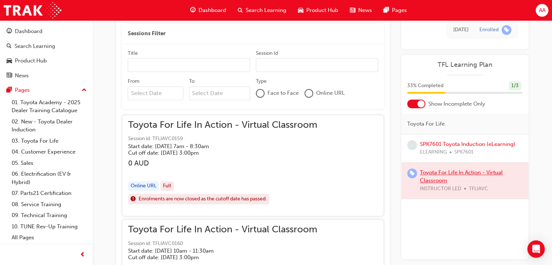
scroll to position [485, 0]
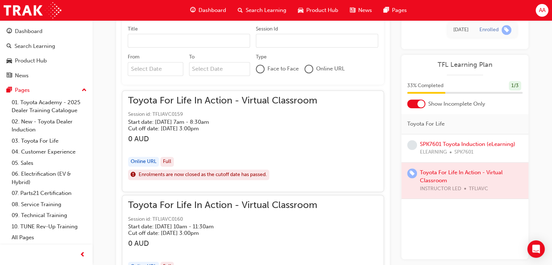
click at [145, 160] on div "Online URL" at bounding box center [143, 162] width 31 height 10
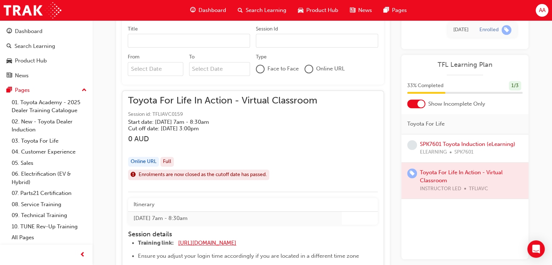
click at [236, 241] on span "https://zoom.us/j/5450758959" at bounding box center [207, 243] width 58 height 7
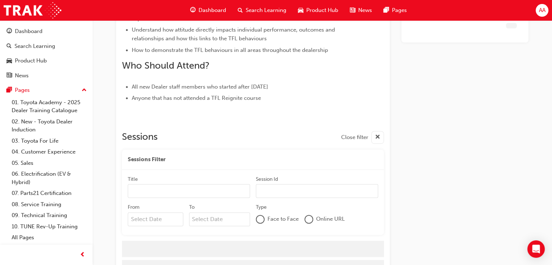
scroll to position [369, 0]
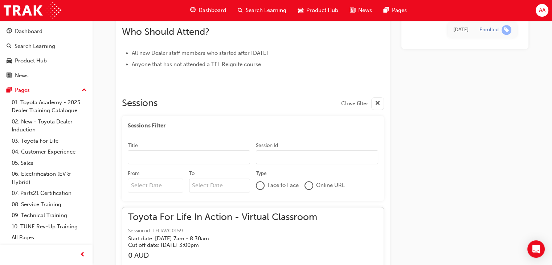
click at [309, 182] on div at bounding box center [308, 185] width 7 height 7
click at [147, 156] on input "Title" at bounding box center [189, 158] width 122 height 14
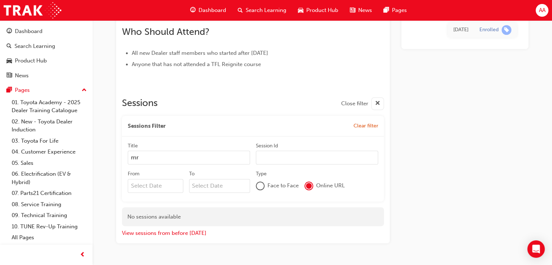
type input "m"
type input "Mr"
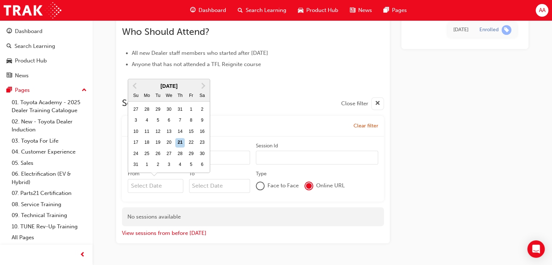
click at [166, 182] on input "From Previous Month Next Month [DATE] Su Mo Tu We Th Fr Sa 27 28 29 30 31 1 2 3…" at bounding box center [156, 186] width 56 height 14
click at [190, 141] on div "22" at bounding box center [191, 142] width 9 height 9
click at [183, 179] on input "From Previous Month Next Month [DATE] Su Mo Tu We Th Fr Sa 27 28 29 30 31 1 2 3…" at bounding box center [156, 186] width 56 height 14
type input "[DATE]"
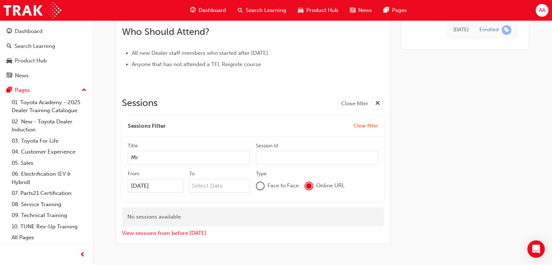
click at [226, 201] on div "Sessions Close filter Sessions Filter Clear filter Title Mr [PERSON_NAME] Id Fr…" at bounding box center [253, 165] width 262 height 146
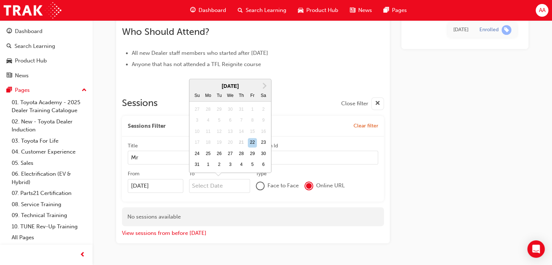
click at [208, 182] on input "To Next Month [DATE] Su Mo Tu We Th Fr Sa 27 28 29 30 31 1 2 3 4 5 6 7 8 9 10 1…" at bounding box center [219, 186] width 61 height 14
click at [251, 141] on div "22" at bounding box center [252, 142] width 9 height 9
click at [251, 179] on input "To Next Month [DATE] Su Mo Tu We Th Fr Sa 27 28 29 30 31 1 2 3 4 5 6 7 8 9 10 1…" at bounding box center [219, 186] width 61 height 14
type input "[DATE]"
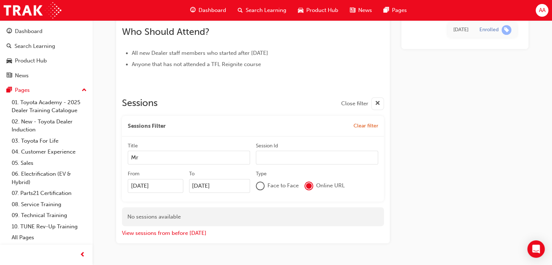
click at [329, 195] on div "Type Face to Face Online URL" at bounding box center [317, 182] width 122 height 25
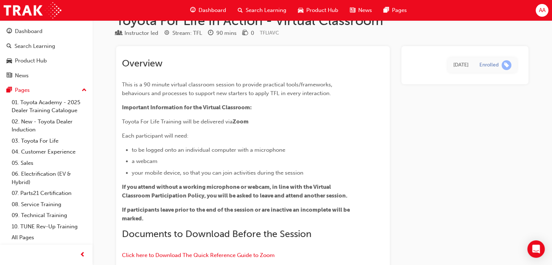
scroll to position [0, 0]
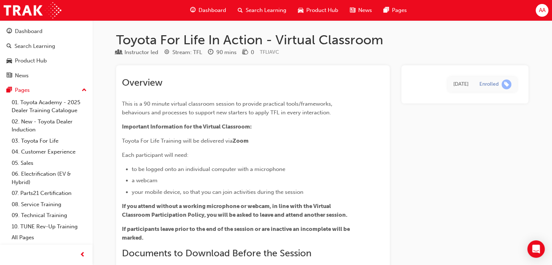
click at [219, 8] on span "Dashboard" at bounding box center [213, 10] width 28 height 8
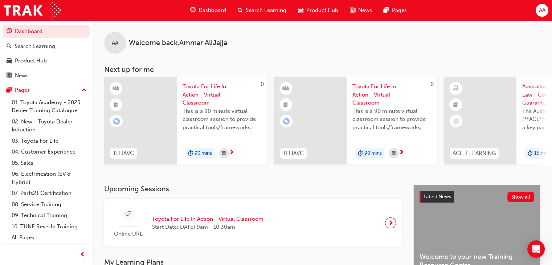
click at [207, 13] on span "Dashboard" at bounding box center [213, 10] width 28 height 8
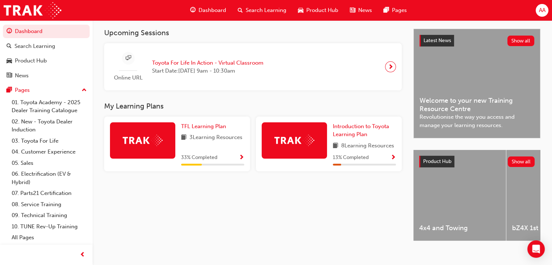
scroll to position [168, 0]
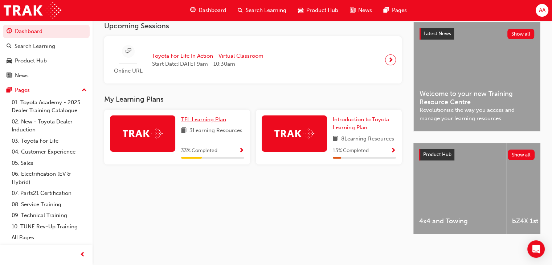
click at [205, 118] on span "TFL Learning Plan" at bounding box center [203, 119] width 45 height 7
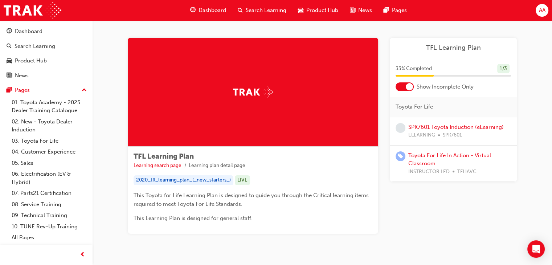
click at [409, 89] on div at bounding box center [409, 86] width 7 height 7
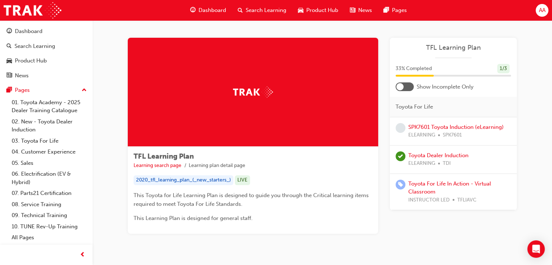
click at [337, 219] on p "This Learning Plan is designed for general staff." at bounding box center [253, 218] width 239 height 9
click at [420, 185] on link "Toyota For Life In Action - Virtual Classroom" at bounding box center [450, 187] width 83 height 15
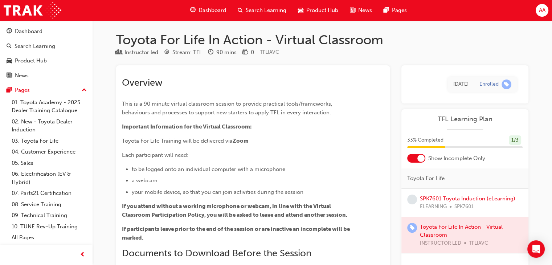
click at [218, 11] on span "Dashboard" at bounding box center [213, 10] width 28 height 8
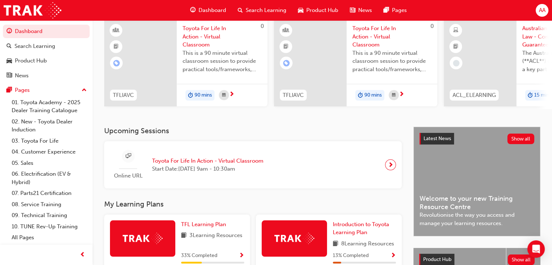
scroll to position [73, 0]
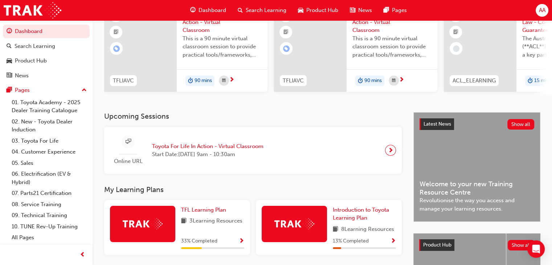
drag, startPoint x: 553, startPoint y: 259, endPoint x: 340, endPoint y: 179, distance: 228.0
click at [340, 179] on div "Upcoming Sessions Online URL Toyota For Life In Action - Virtual Classroom Star…" at bounding box center [258, 224] width 309 height 225
click at [361, 214] on span "Introduction to Toyota Learning Plan" at bounding box center [361, 214] width 56 height 15
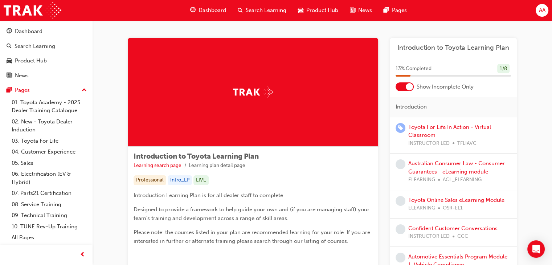
drag, startPoint x: 555, startPoint y: 262, endPoint x: 336, endPoint y: 176, distance: 235.5
click at [336, 176] on div "Professional Intro_LP LIVE" at bounding box center [253, 180] width 239 height 10
drag, startPoint x: 554, startPoint y: 101, endPoint x: 356, endPoint y: 163, distance: 207.9
click at [356, 163] on ul "Learning search page Learning plan detail page" at bounding box center [253, 165] width 239 height 9
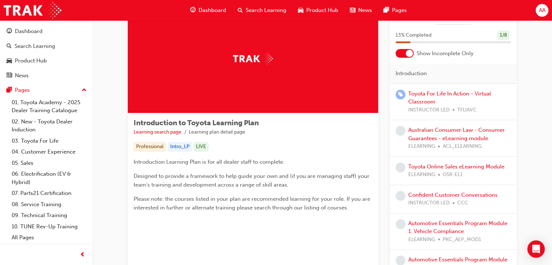
scroll to position [32, 0]
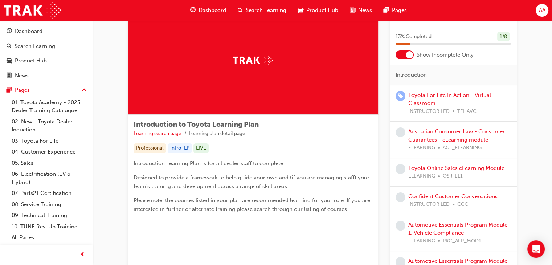
click at [412, 52] on div at bounding box center [409, 54] width 7 height 7
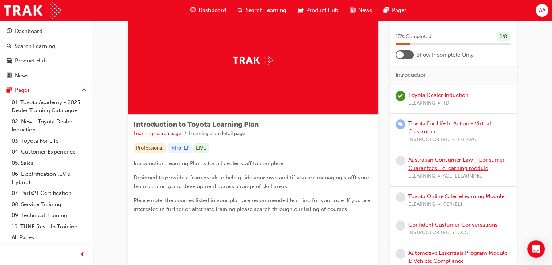
click at [449, 160] on link "Australian Consumer Law - Consumer Guarantees - eLearning module" at bounding box center [457, 164] width 97 height 15
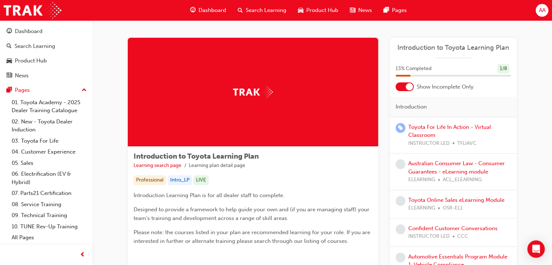
click at [403, 87] on div at bounding box center [405, 86] width 18 height 9
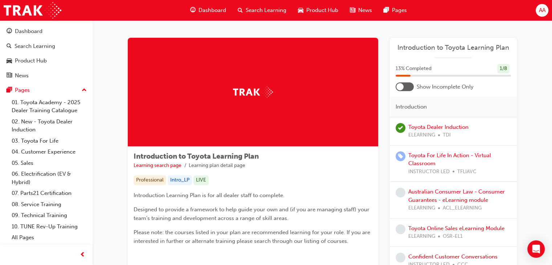
click at [208, 8] on span "Dashboard" at bounding box center [213, 10] width 28 height 8
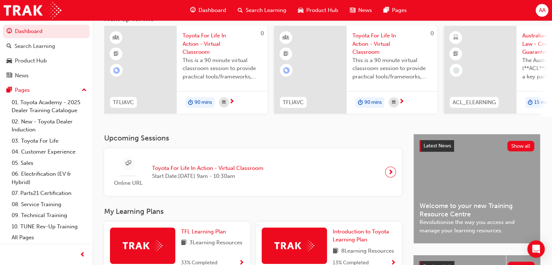
scroll to position [58, 0]
